Goal: Navigation & Orientation: Find specific page/section

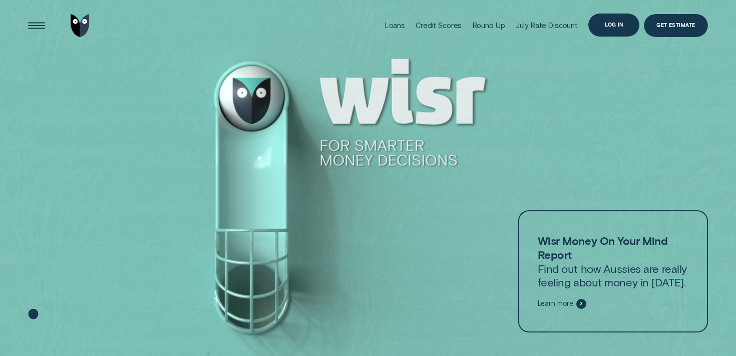
click at [611, 23] on div "Log in" at bounding box center [614, 25] width 18 height 5
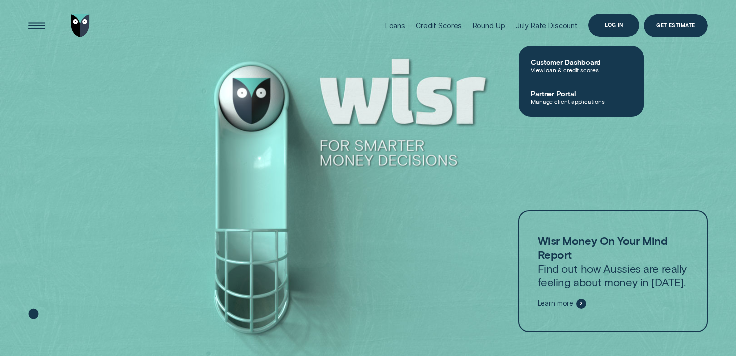
click at [621, 23] on div "Log in" at bounding box center [614, 25] width 18 height 5
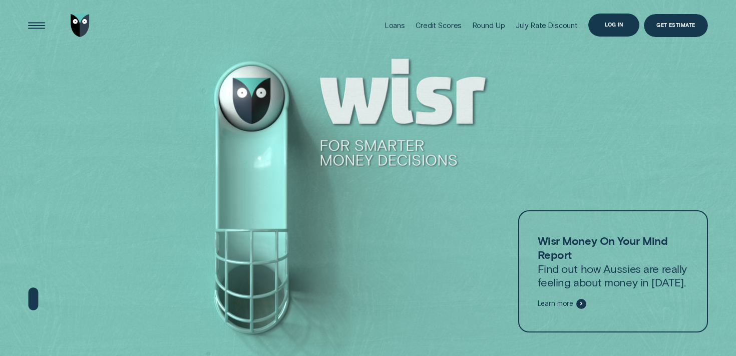
click at [606, 26] on div "Log in" at bounding box center [614, 25] width 18 height 5
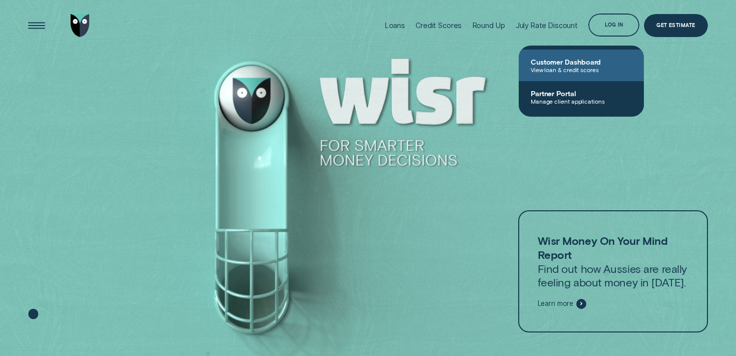
click at [555, 64] on span "Customer Dashboard" at bounding box center [581, 62] width 101 height 9
